Goal: Task Accomplishment & Management: Complete application form

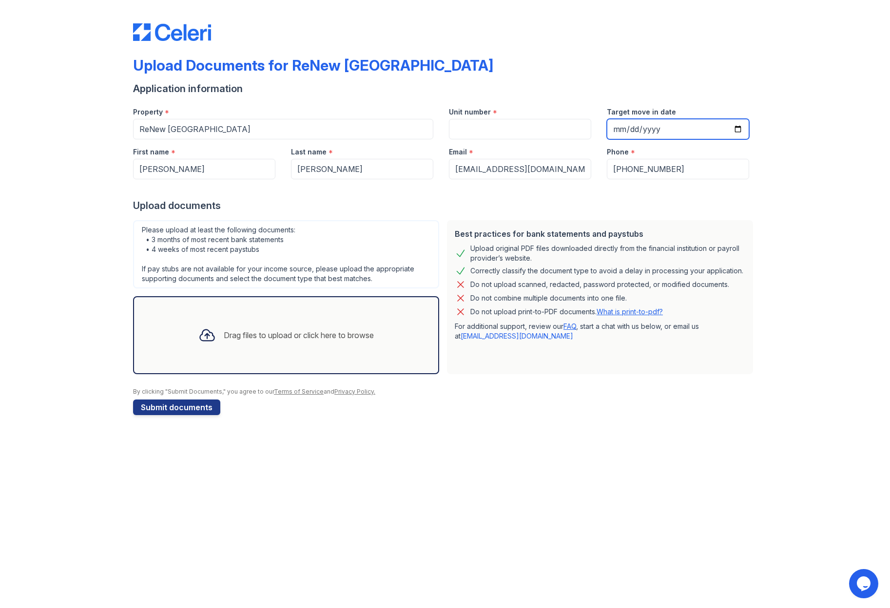
click at [735, 127] on input "Target move in date" at bounding box center [678, 129] width 142 height 20
type input "[DATE]"
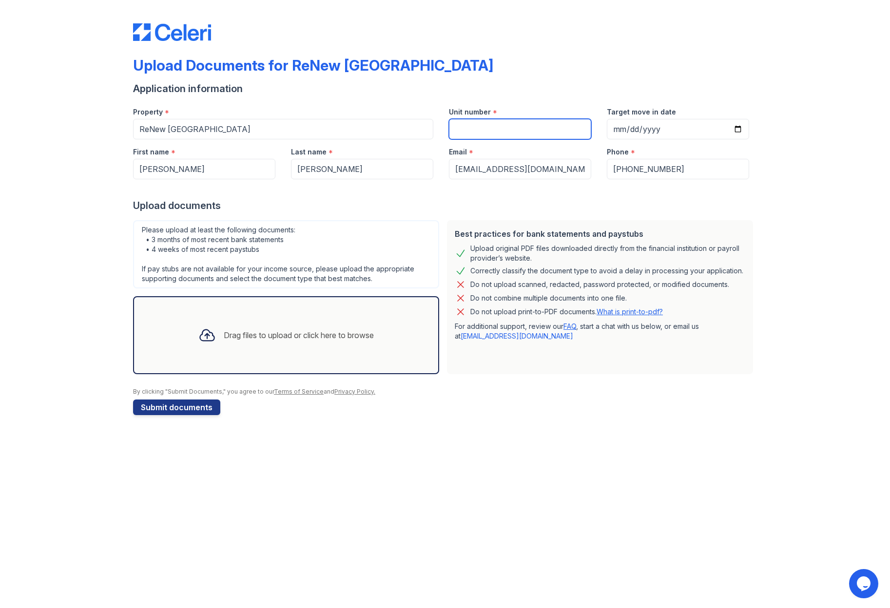
click at [470, 129] on input "Unit number" at bounding box center [520, 129] width 142 height 20
type input "1O"
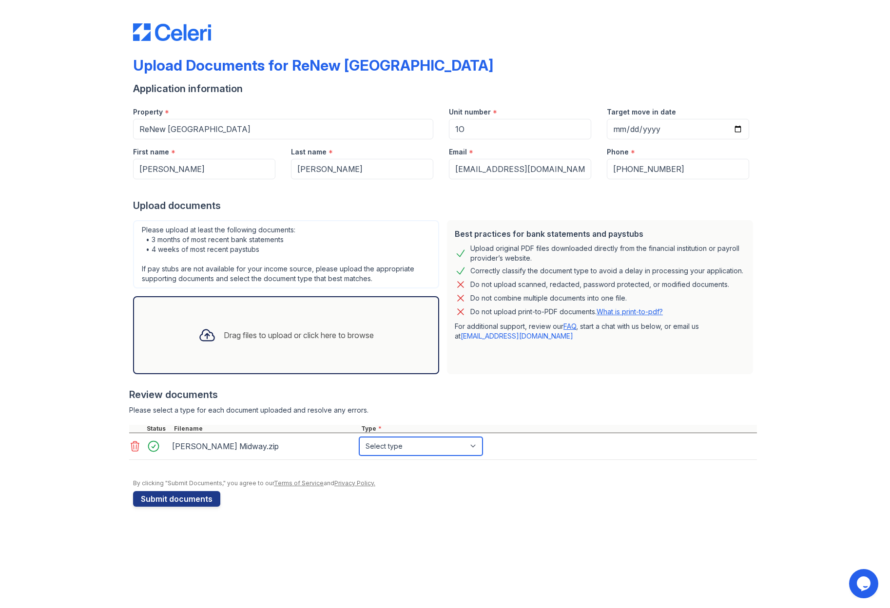
click at [473, 445] on select "Select type Paystub Bank Statement Offer Letter Tax Documents Benefit Award Let…" at bounding box center [420, 446] width 123 height 19
select select "paystub"
click at [359, 437] on select "Select type Paystub Bank Statement Offer Letter Tax Documents Benefit Award Let…" at bounding box center [420, 446] width 123 height 19
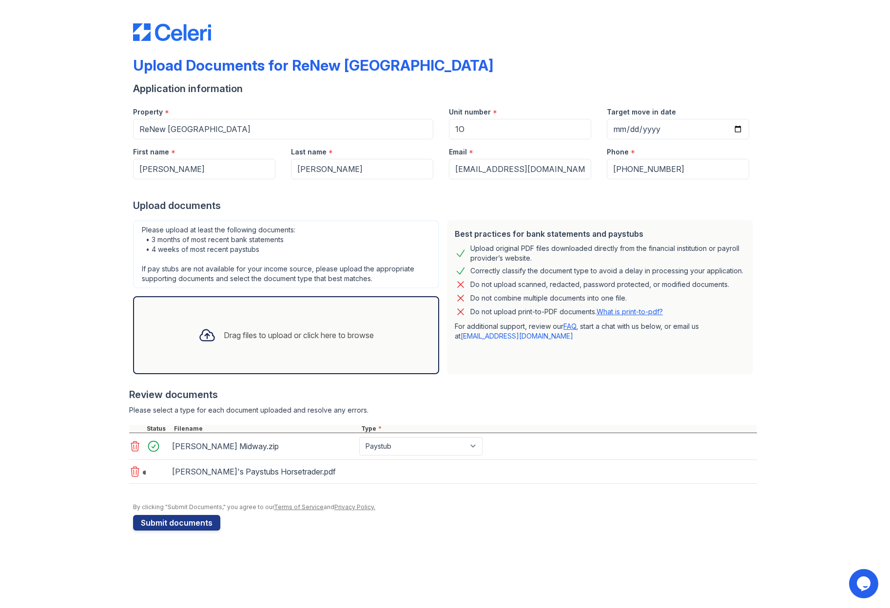
click at [415, 469] on div "[PERSON_NAME]'s Paystubs Horsetrader.pdf" at bounding box center [443, 472] width 628 height 24
click at [364, 475] on div "[PERSON_NAME]'s Paystubs Horsetrader.pdf" at bounding box center [443, 472] width 628 height 24
click at [191, 523] on button "Submit documents" at bounding box center [176, 523] width 87 height 16
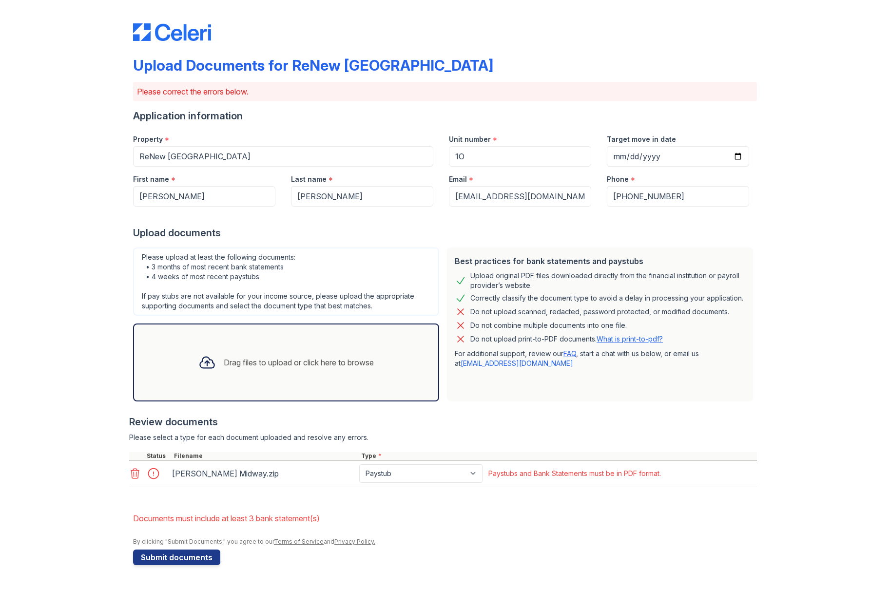
click at [0, 608] on nordpass-portal at bounding box center [0, 608] width 0 height 0
click at [475, 472] on select "Paystub Bank Statement Offer Letter Tax Documents Benefit Award Letter Investme…" at bounding box center [420, 473] width 123 height 19
click at [558, 534] on div at bounding box center [445, 533] width 624 height 10
drag, startPoint x: 316, startPoint y: 469, endPoint x: 311, endPoint y: 469, distance: 5.4
click at [316, 469] on div "[PERSON_NAME] Midway.zip" at bounding box center [263, 474] width 183 height 16
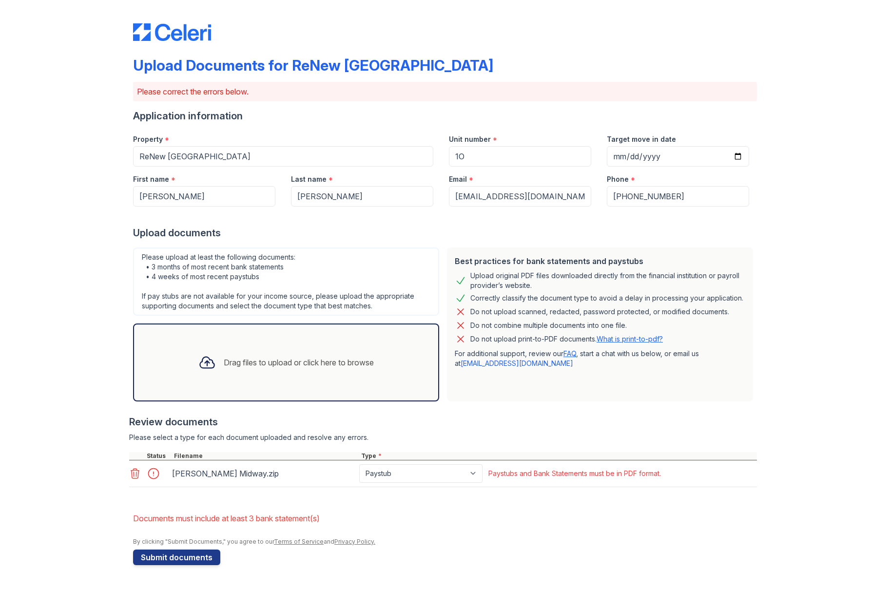
click at [134, 471] on icon at bounding box center [135, 474] width 12 height 12
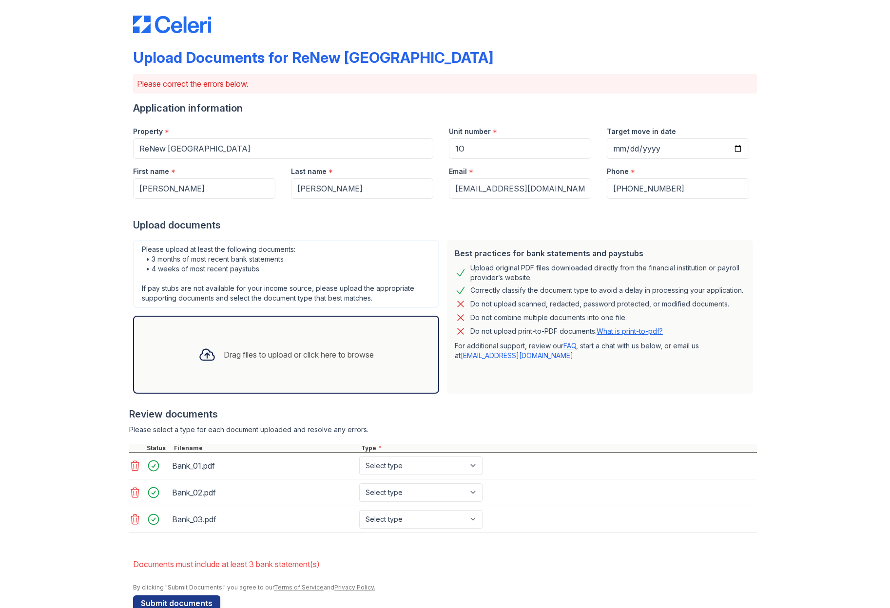
scroll to position [30, 0]
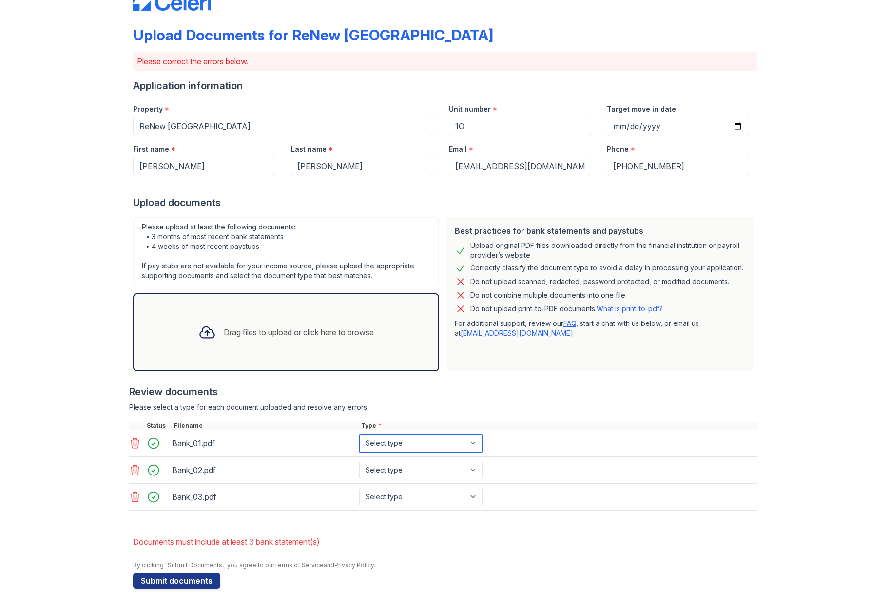
click at [467, 441] on select "Select type Paystub Bank Statement Offer Letter Tax Documents Benefit Award Let…" at bounding box center [420, 443] width 123 height 19
select select "bank_statement"
click at [359, 434] on select "Select type Paystub Bank Statement Offer Letter Tax Documents Benefit Award Let…" at bounding box center [420, 443] width 123 height 19
click at [471, 467] on select "Select type Paystub Bank Statement Offer Letter Tax Documents Benefit Award Let…" at bounding box center [420, 470] width 123 height 19
select select "bank_statement"
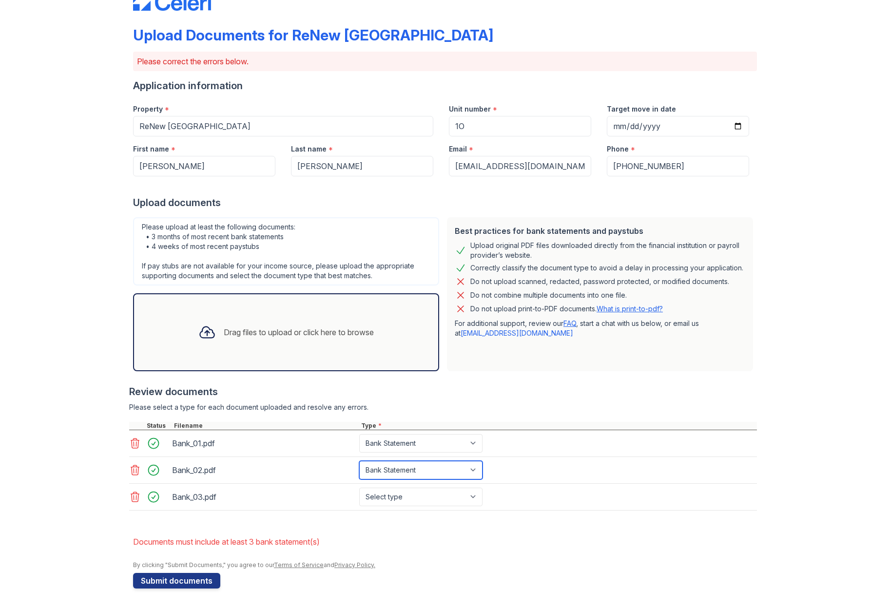
click at [359, 461] on select "Select type Paystub Bank Statement Offer Letter Tax Documents Benefit Award Let…" at bounding box center [420, 470] width 123 height 19
click at [470, 491] on select "Select type Paystub Bank Statement Offer Letter Tax Documents Benefit Award Let…" at bounding box center [420, 497] width 123 height 19
select select "bank_statement"
click at [359, 488] on select "Select type Paystub Bank Statement Offer Letter Tax Documents Benefit Award Let…" at bounding box center [420, 497] width 123 height 19
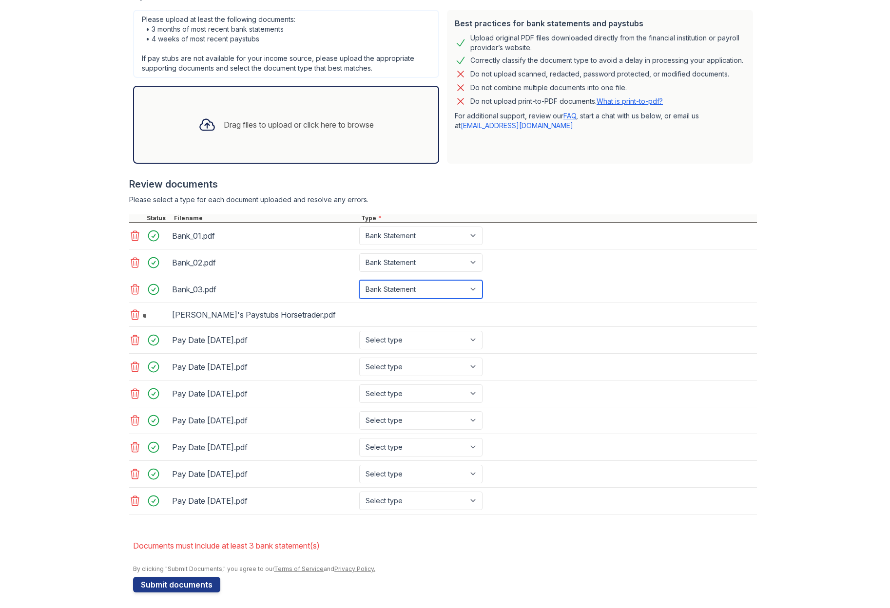
scroll to position [242, 0]
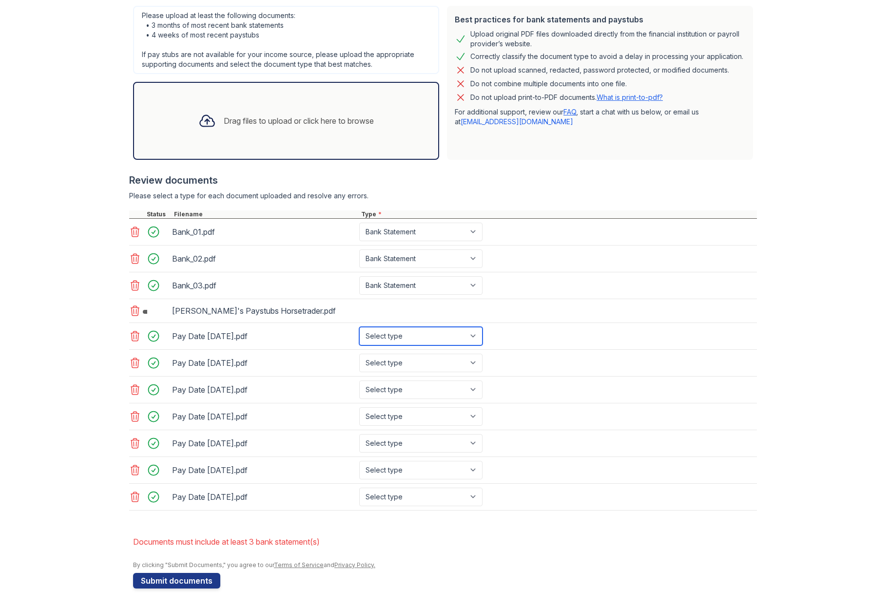
click at [471, 333] on select "Select type Paystub Bank Statement Offer Letter Tax Documents Benefit Award Let…" at bounding box center [420, 336] width 123 height 19
select select "paystub"
click at [359, 327] on select "Select type Paystub Bank Statement Offer Letter Tax Documents Benefit Award Let…" at bounding box center [420, 336] width 123 height 19
click at [471, 359] on select "Select type Paystub Bank Statement Offer Letter Tax Documents Benefit Award Let…" at bounding box center [420, 363] width 123 height 19
select select "paystub"
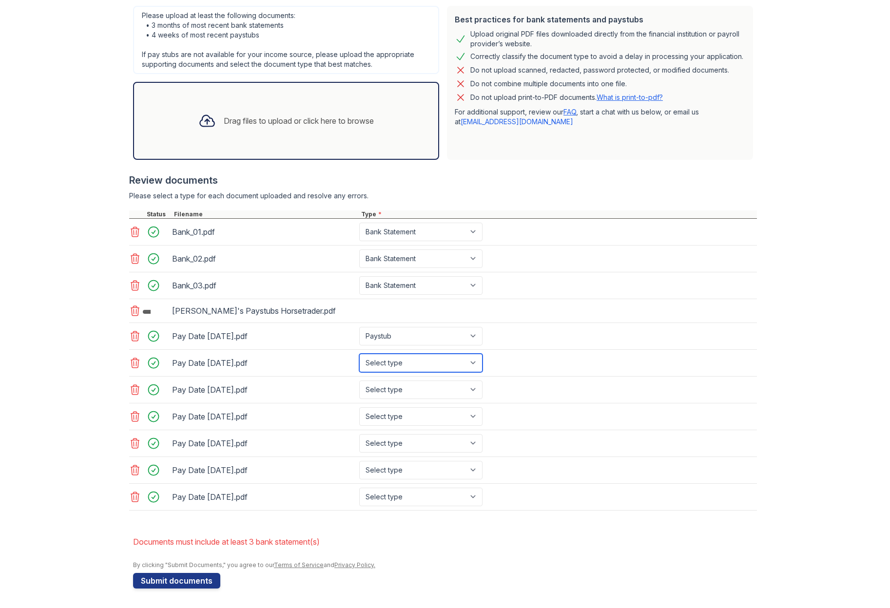
click at [359, 354] on select "Select type Paystub Bank Statement Offer Letter Tax Documents Benefit Award Let…" at bounding box center [420, 363] width 123 height 19
click at [469, 387] on select "Select type Paystub Bank Statement Offer Letter Tax Documents Benefit Award Let…" at bounding box center [420, 390] width 123 height 19
select select "paystub"
click at [359, 381] on select "Select type Paystub Bank Statement Offer Letter Tax Documents Benefit Award Let…" at bounding box center [420, 390] width 123 height 19
click at [470, 416] on select "Select type Paystub Bank Statement Offer Letter Tax Documents Benefit Award Let…" at bounding box center [420, 416] width 123 height 19
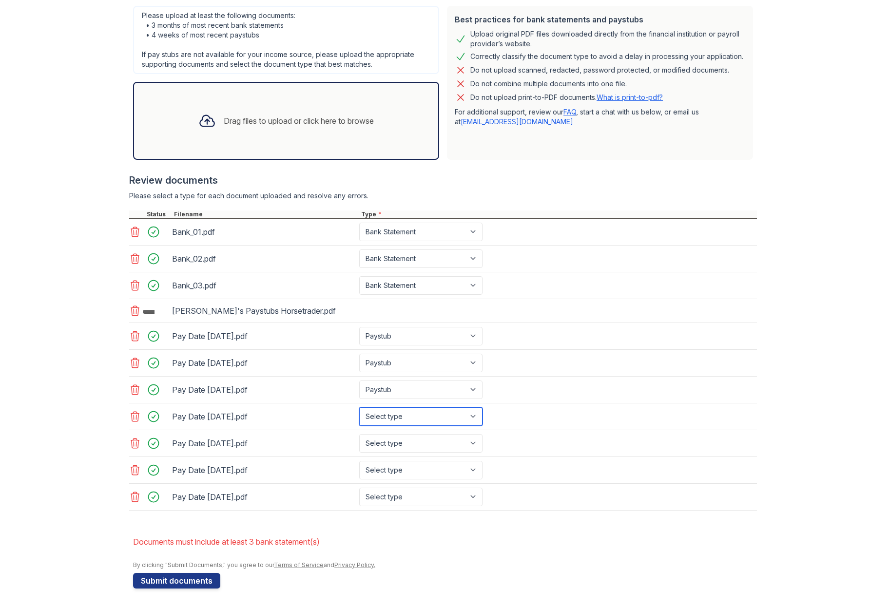
select select "paystub"
click at [359, 407] on select "Select type Paystub Bank Statement Offer Letter Tax Documents Benefit Award Let…" at bounding box center [420, 416] width 123 height 19
click at [471, 440] on select "Select type Paystub Bank Statement Offer Letter Tax Documents Benefit Award Let…" at bounding box center [420, 443] width 123 height 19
select select "paystub"
click at [359, 434] on select "Select type Paystub Bank Statement Offer Letter Tax Documents Benefit Award Let…" at bounding box center [420, 443] width 123 height 19
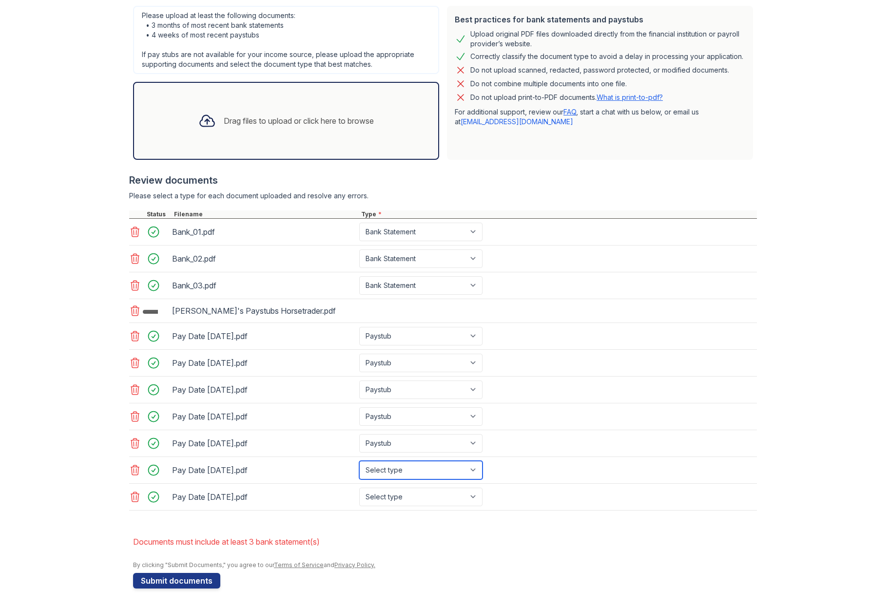
click at [473, 469] on select "Select type Paystub Bank Statement Offer Letter Tax Documents Benefit Award Let…" at bounding box center [420, 470] width 123 height 19
select select "paystub"
click at [359, 461] on select "Select type Paystub Bank Statement Offer Letter Tax Documents Benefit Award Let…" at bounding box center [420, 470] width 123 height 19
click at [473, 490] on select "Select type Paystub Bank Statement Offer Letter Tax Documents Benefit Award Let…" at bounding box center [420, 497] width 123 height 19
select select "paystub"
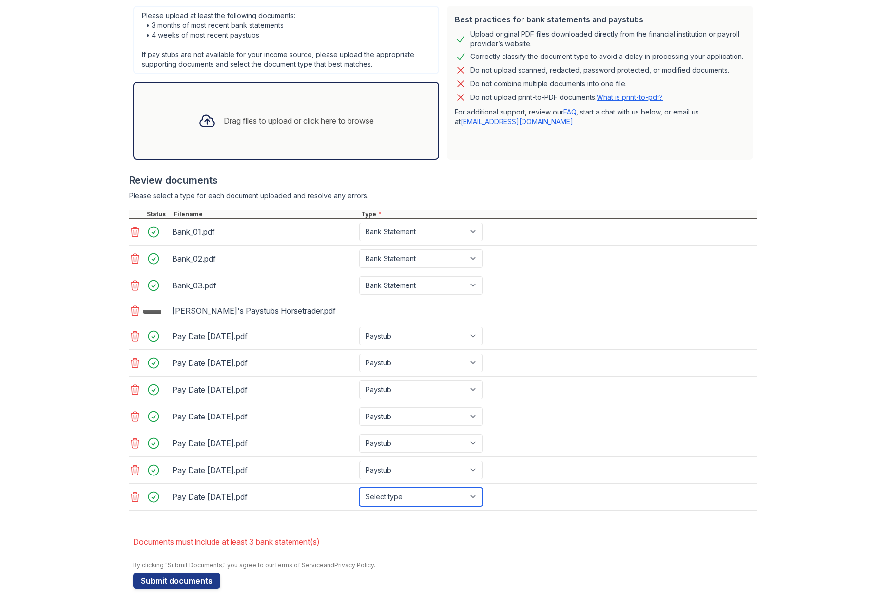
click at [359, 488] on select "Select type Paystub Bank Statement Offer Letter Tax Documents Benefit Award Let…" at bounding box center [420, 497] width 123 height 19
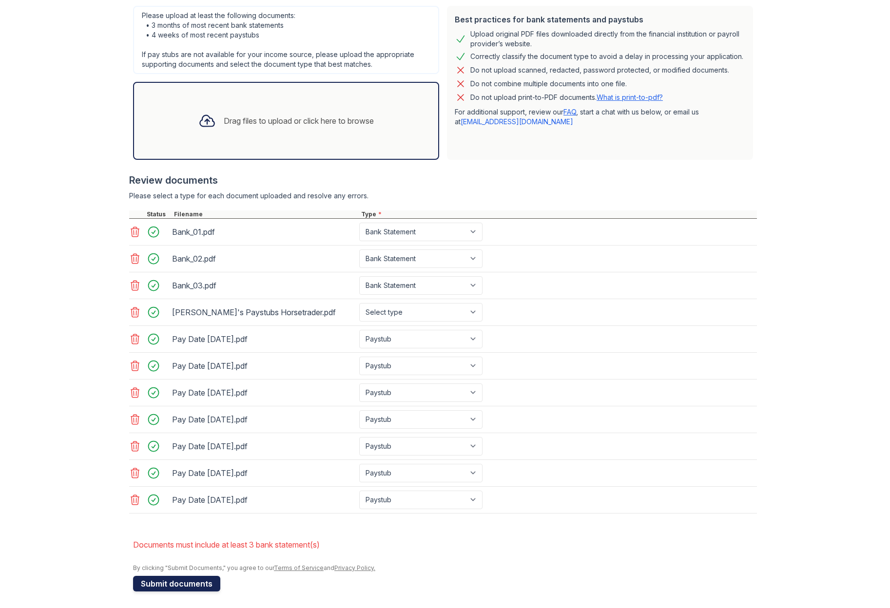
click at [187, 584] on button "Submit documents" at bounding box center [176, 584] width 87 height 16
click at [0, 608] on nordpass-portal at bounding box center [0, 608] width 0 height 0
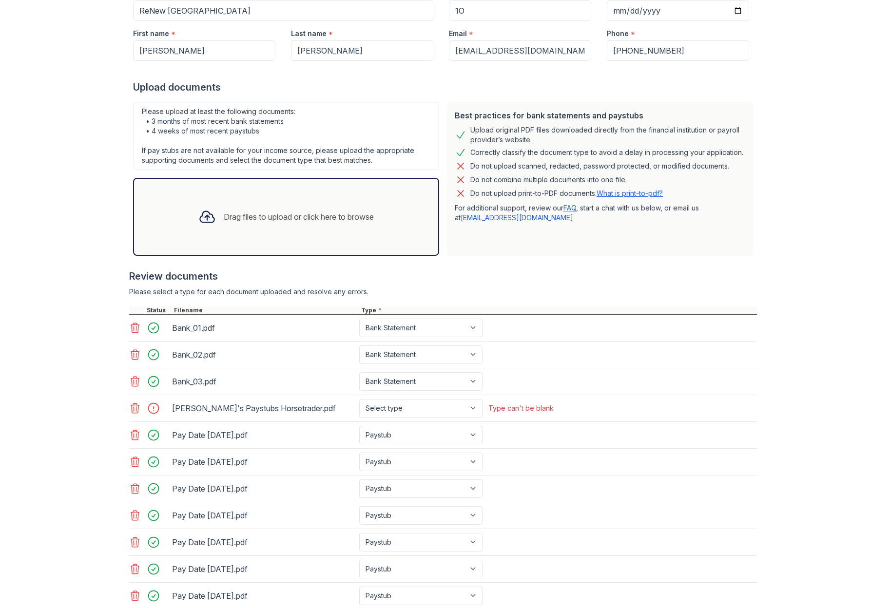
scroll to position [146, 0]
click at [472, 405] on select "Select type Paystub Bank Statement Offer Letter Tax Documents Benefit Award Let…" at bounding box center [420, 408] width 123 height 19
select select "paystub"
click at [359, 399] on select "Select type Paystub Bank Statement Offer Letter Tax Documents Benefit Award Let…" at bounding box center [420, 408] width 123 height 19
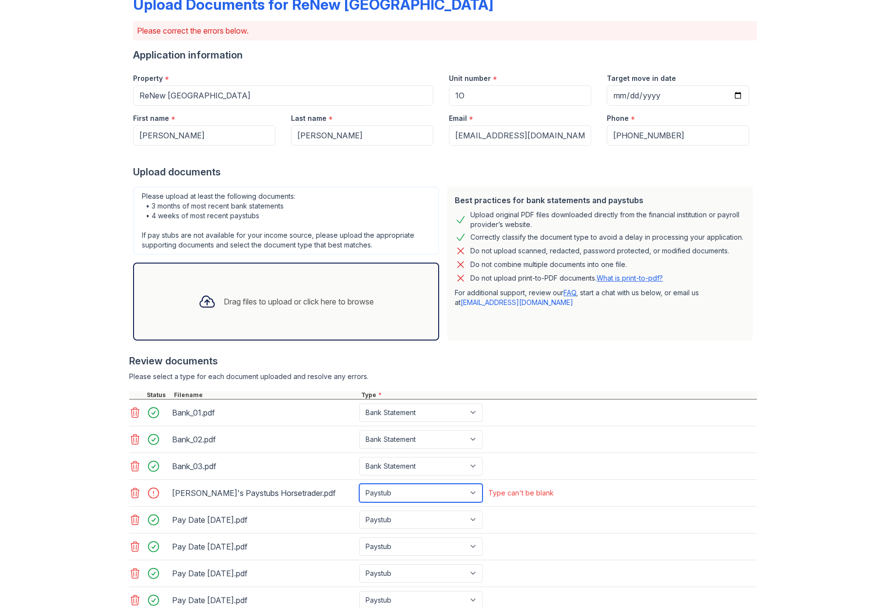
scroll to position [195, 0]
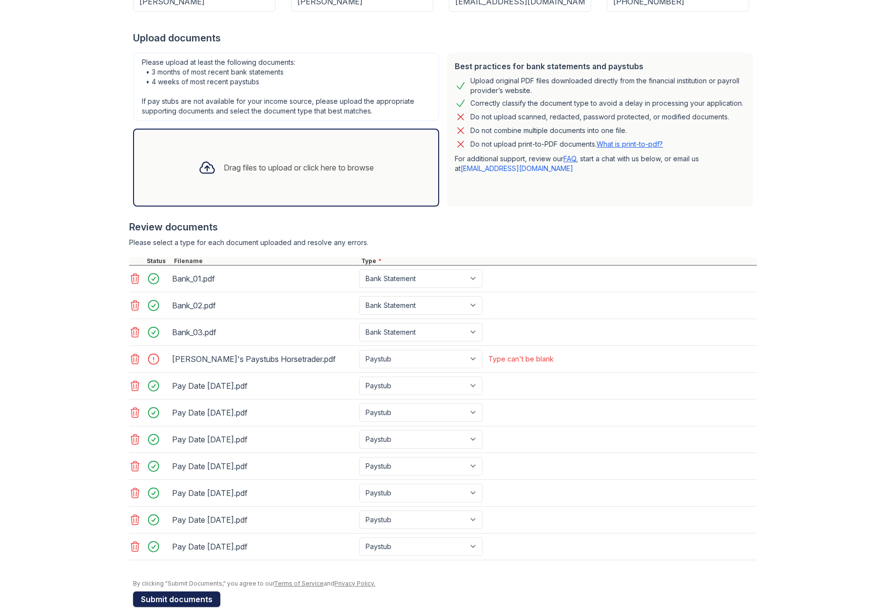
click at [194, 598] on button "Submit documents" at bounding box center [176, 599] width 87 height 16
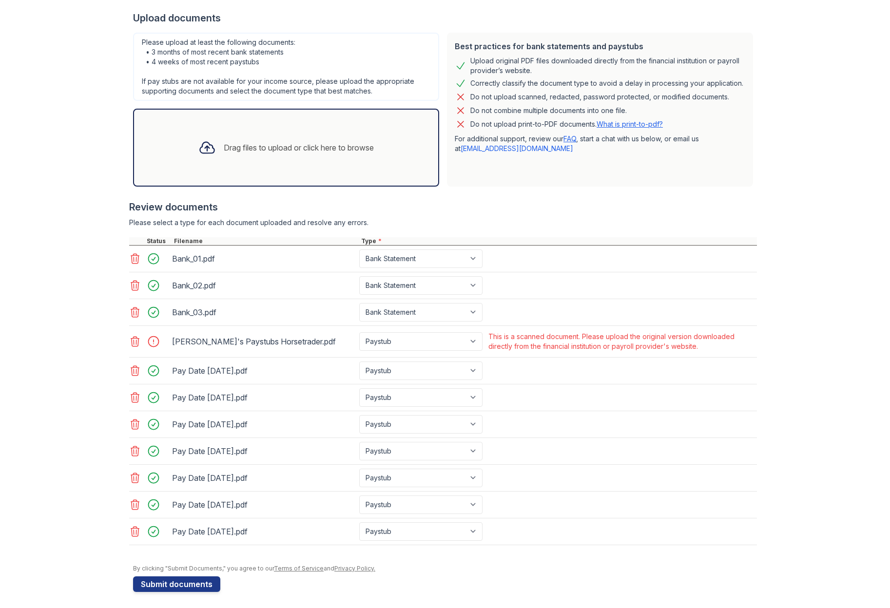
scroll to position [218, 0]
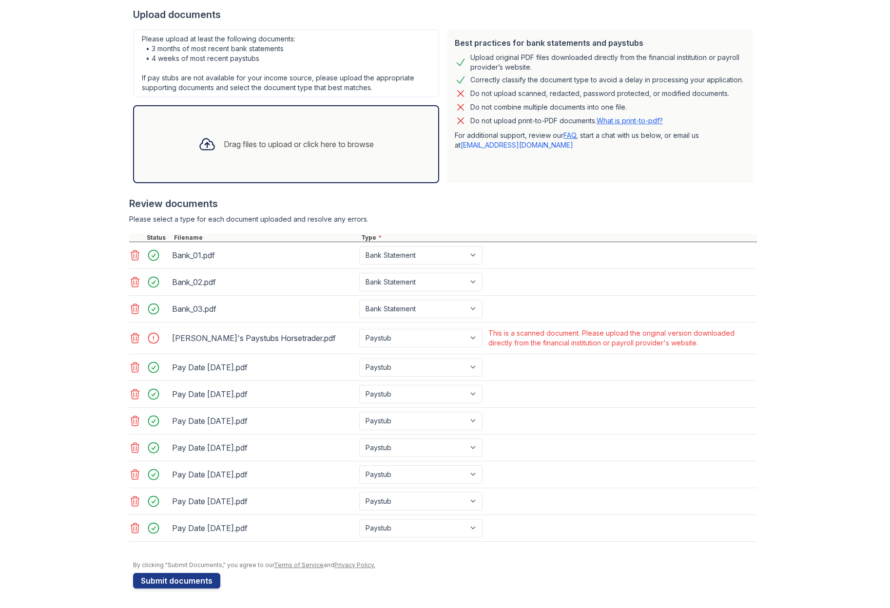
click at [149, 337] on div at bounding box center [156, 338] width 27 height 14
click at [472, 337] on select "Paystub Bank Statement Offer Letter Tax Documents Benefit Award Letter Investme…" at bounding box center [420, 338] width 123 height 19
select select "other"
click at [359, 329] on select "Paystub Bank Statement Offer Letter Tax Documents Benefit Award Letter Investme…" at bounding box center [420, 338] width 123 height 19
click at [154, 578] on button "Submit documents" at bounding box center [176, 581] width 87 height 16
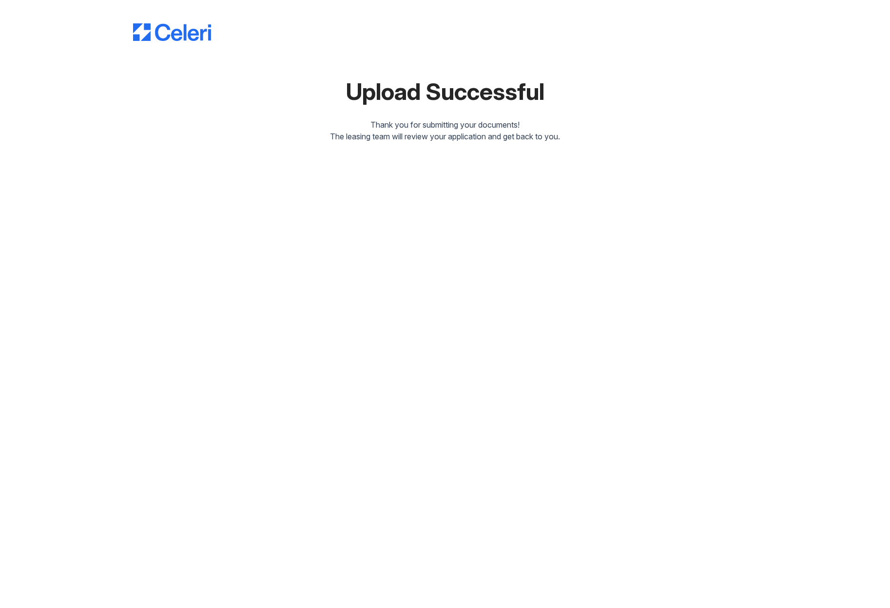
click at [634, 119] on div "Thank you for submitting your documents!" at bounding box center [445, 125] width 624 height 12
click at [175, 142] on div "The leasing team will review your application and get back to you." at bounding box center [445, 137] width 624 height 12
click at [420, 152] on div "Upload Successful Thank you for submitting your documents! The leasing team wil…" at bounding box center [445, 79] width 858 height 158
